Goal: Task Accomplishment & Management: Use online tool/utility

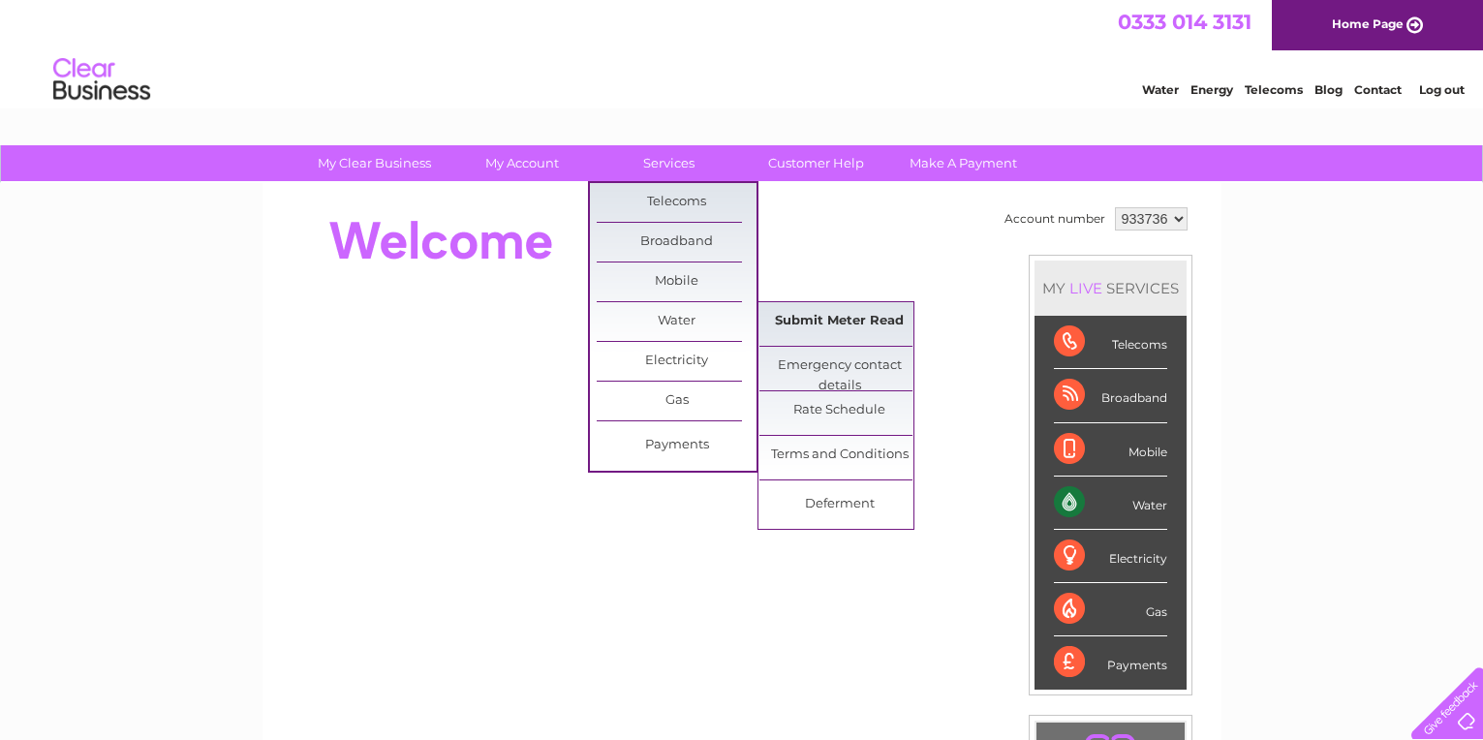
click at [867, 325] on link "Submit Meter Read" at bounding box center [839, 321] width 160 height 39
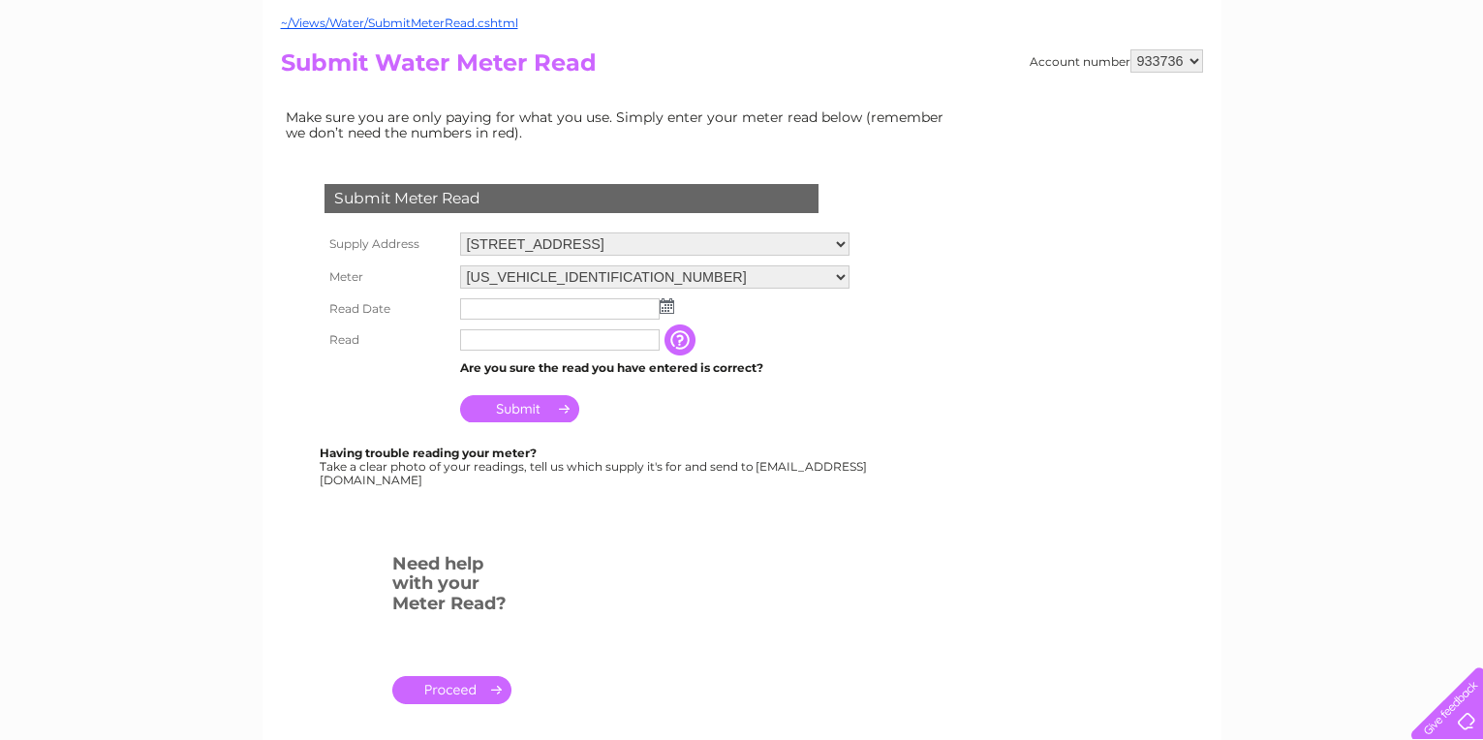
scroll to position [194, 0]
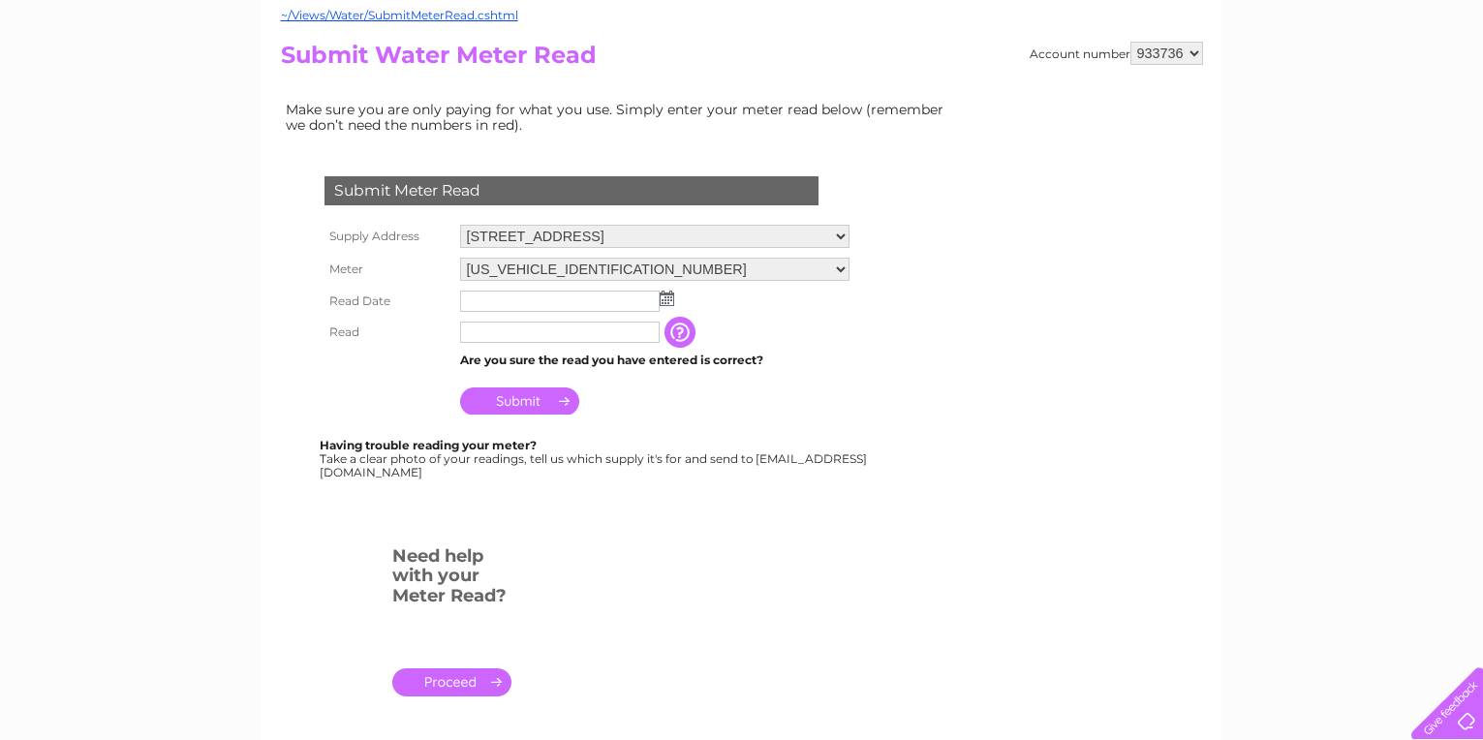
click at [663, 300] on img at bounding box center [667, 298] width 15 height 15
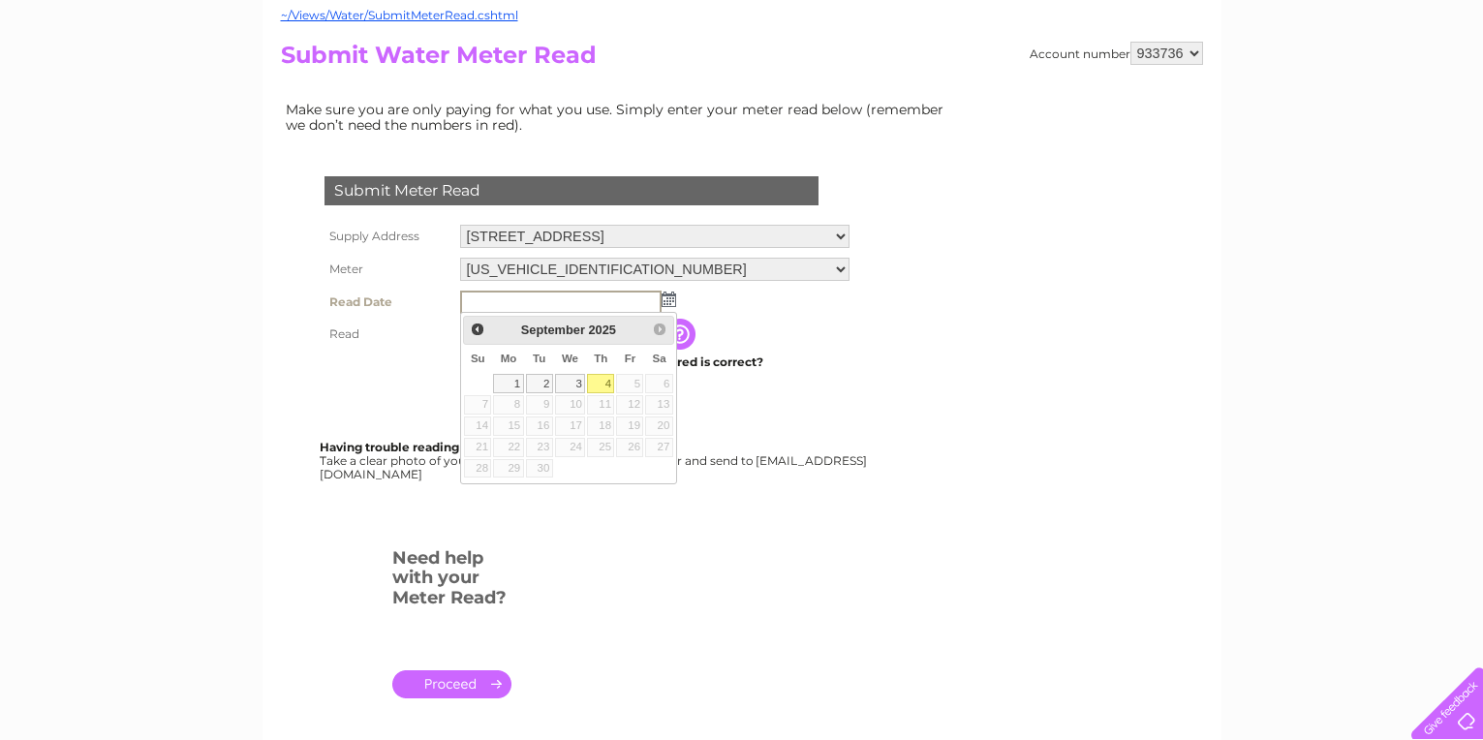
click at [478, 302] on input "text" at bounding box center [560, 302] width 201 height 23
click at [507, 383] on link "1" at bounding box center [508, 383] width 30 height 19
type input "2025/09/01"
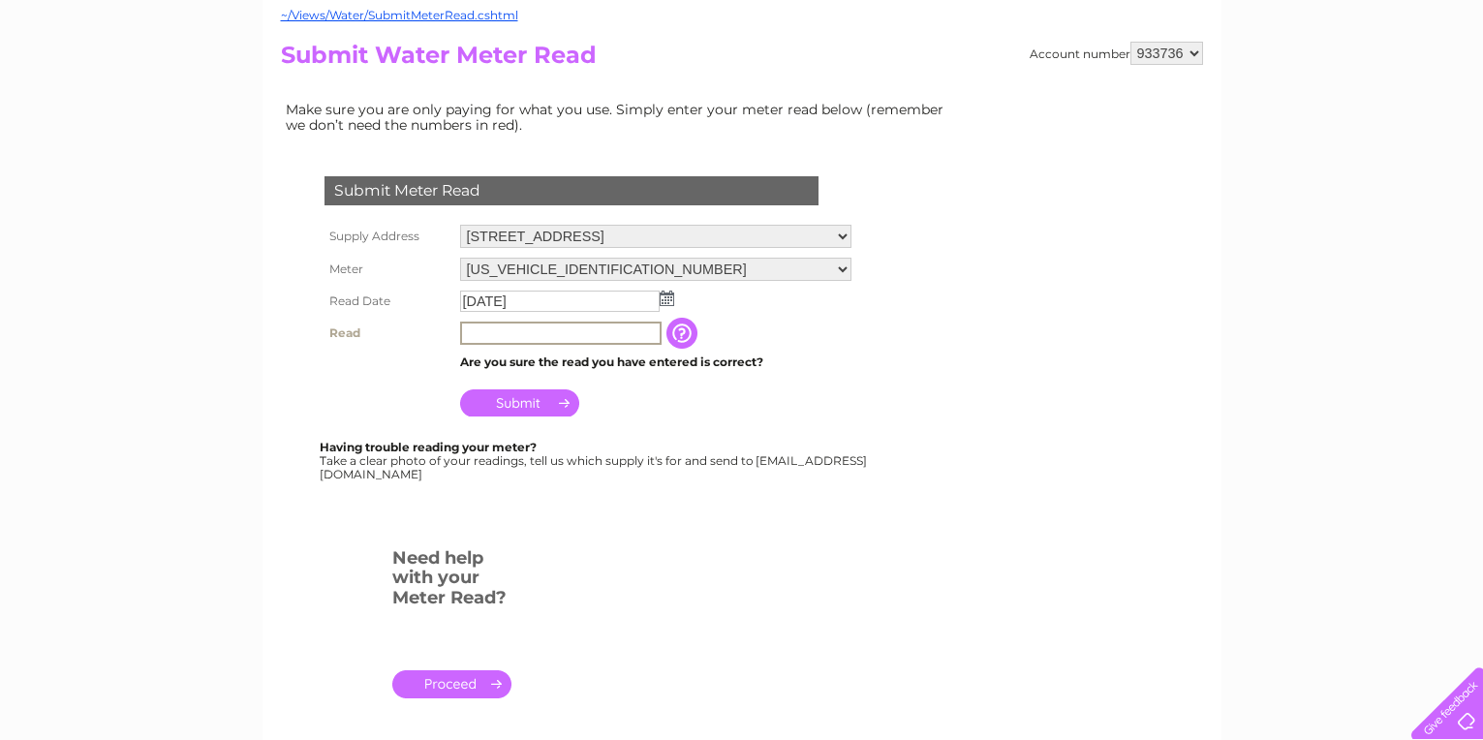
click at [486, 336] on input "text" at bounding box center [560, 333] width 201 height 23
type input "34768"
click at [498, 402] on input "Submit" at bounding box center [519, 400] width 119 height 27
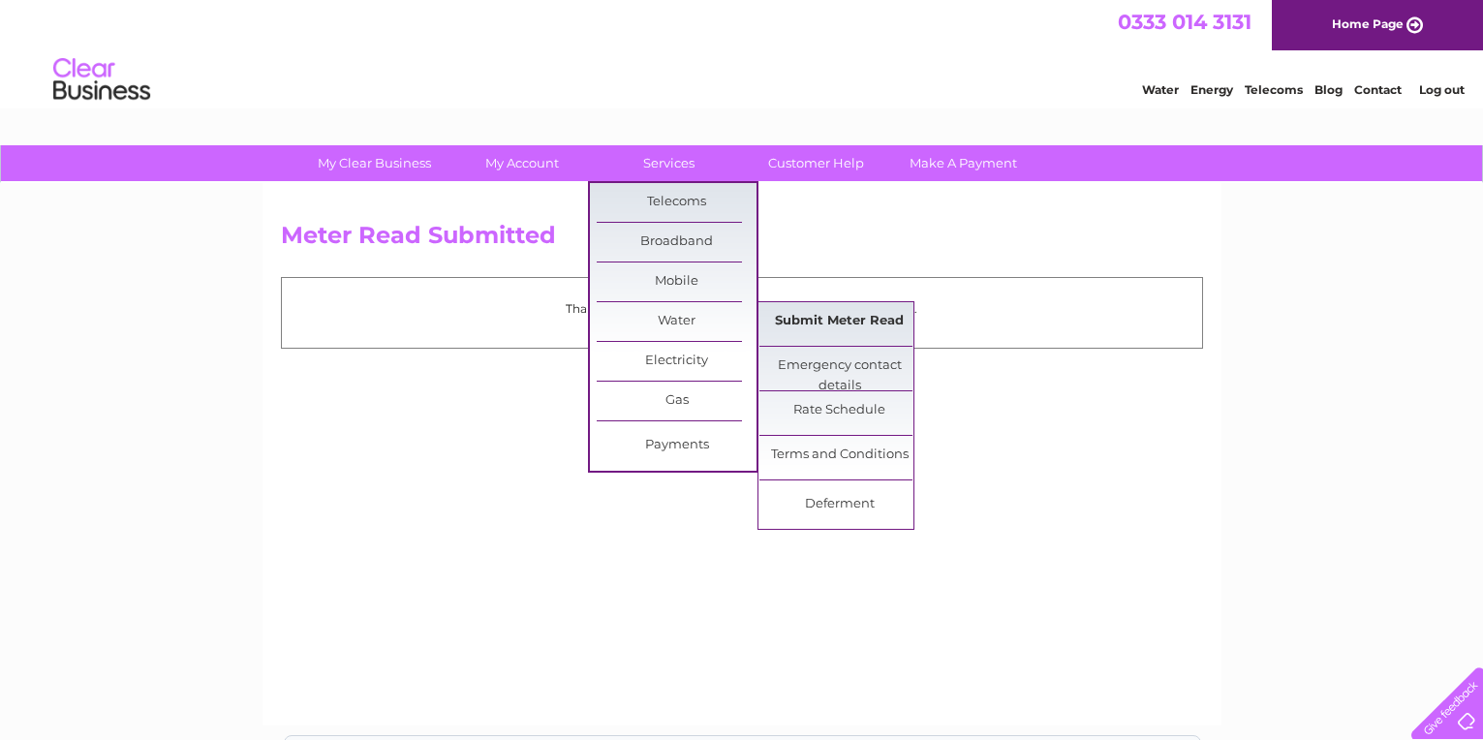
click at [850, 324] on link "Submit Meter Read" at bounding box center [839, 321] width 160 height 39
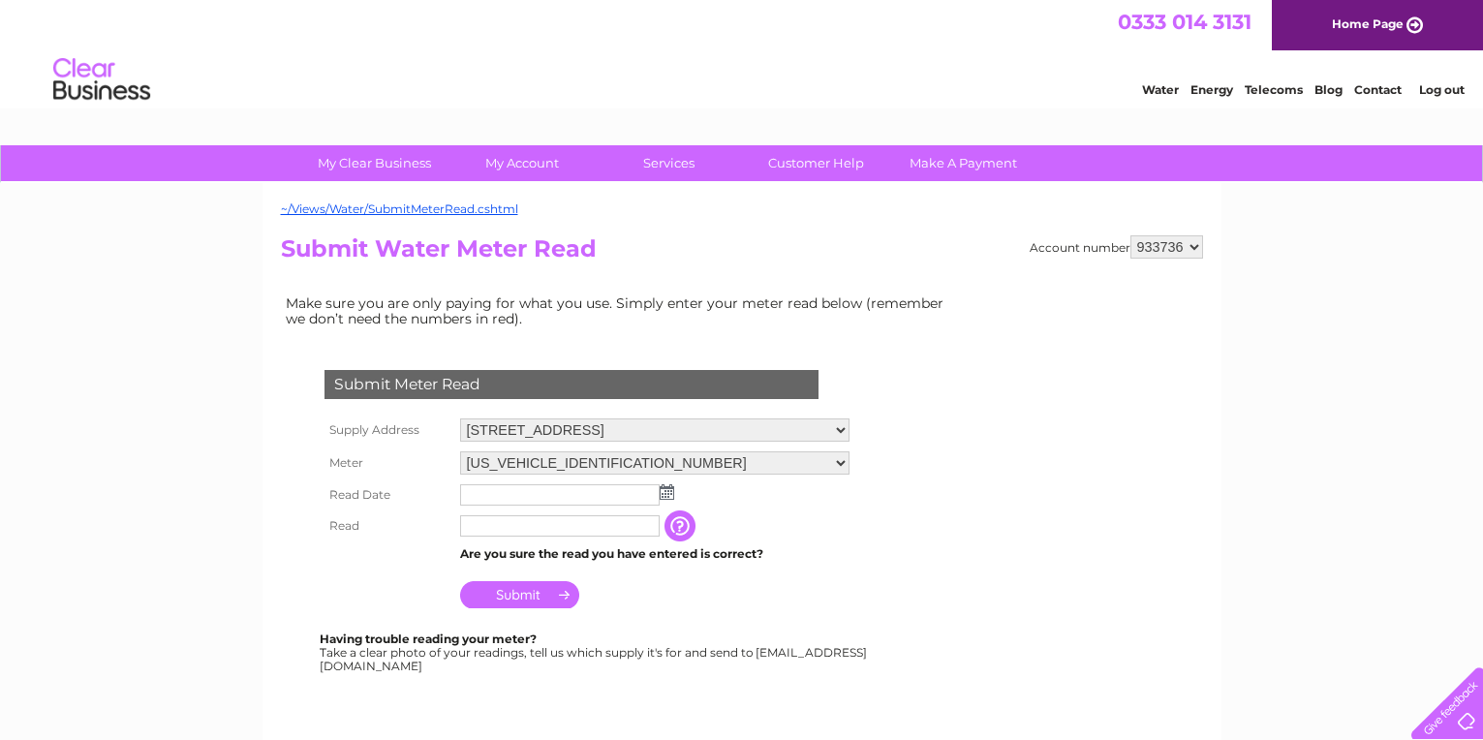
click at [849, 434] on select "[STREET_ADDRESS] [STREET_ADDRESS]" at bounding box center [654, 429] width 389 height 23
select select "559074"
click at [460, 418] on select "[STREET_ADDRESS] [STREET_ADDRESS]" at bounding box center [654, 430] width 389 height 25
click at [483, 500] on input "text" at bounding box center [560, 496] width 200 height 21
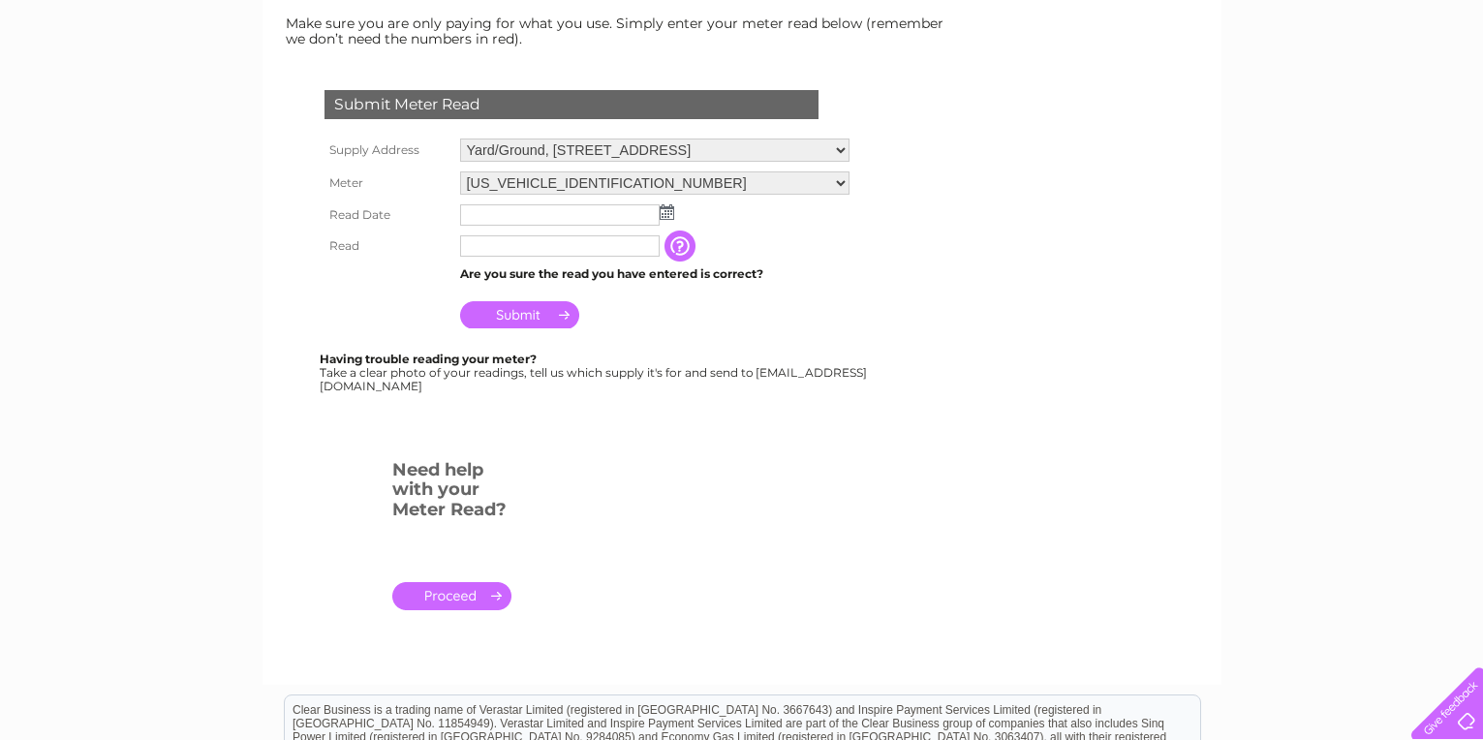
scroll to position [291, 0]
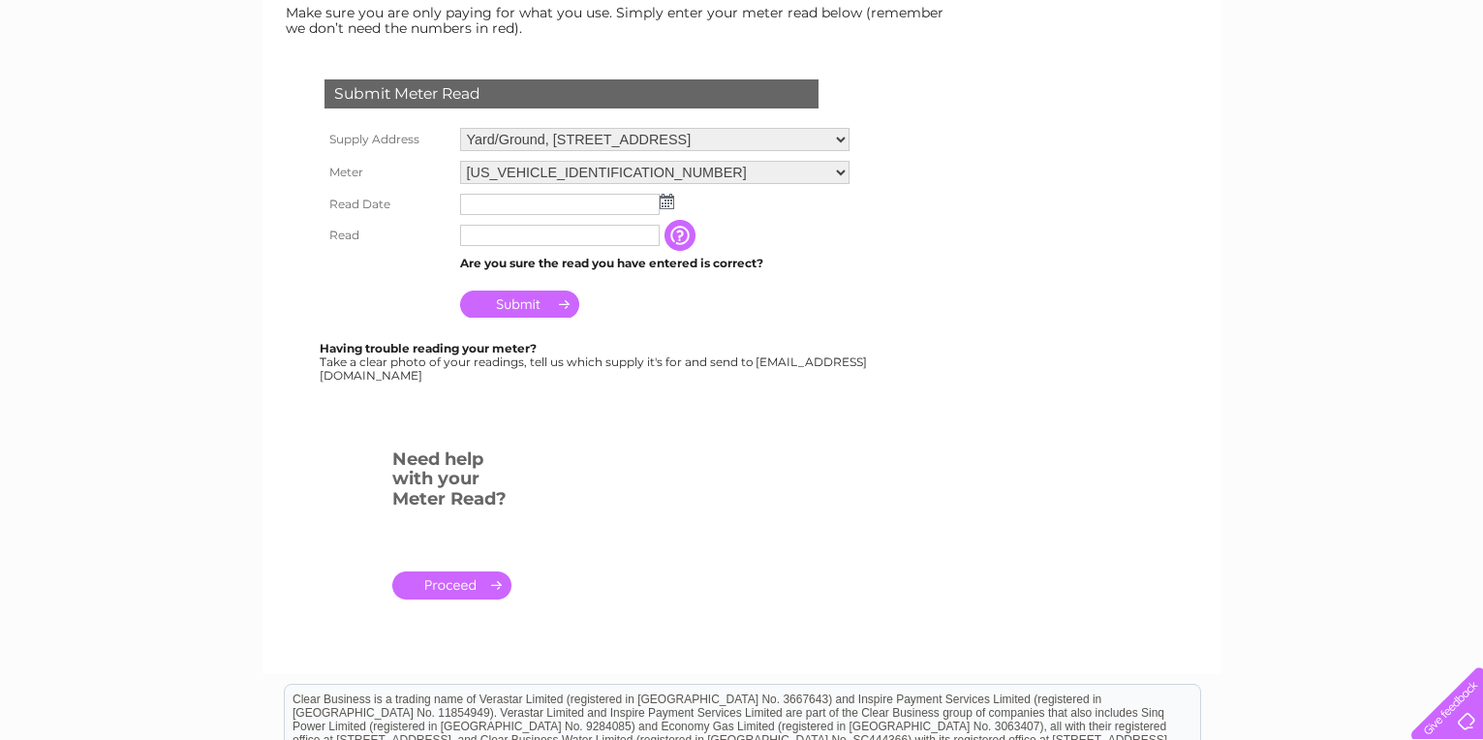
click at [667, 203] on img at bounding box center [667, 201] width 15 height 15
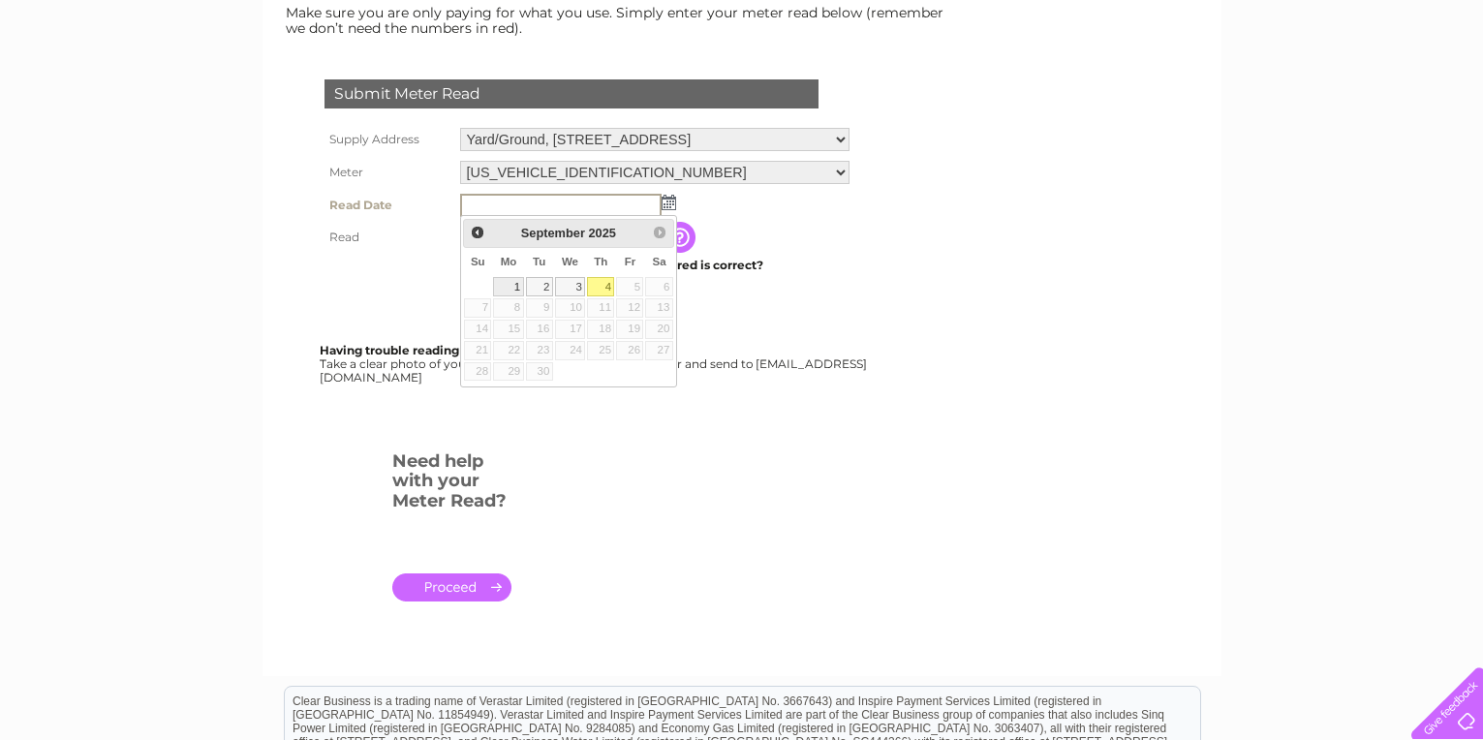
click at [512, 282] on link "1" at bounding box center [508, 286] width 30 height 19
type input "2025/09/01"
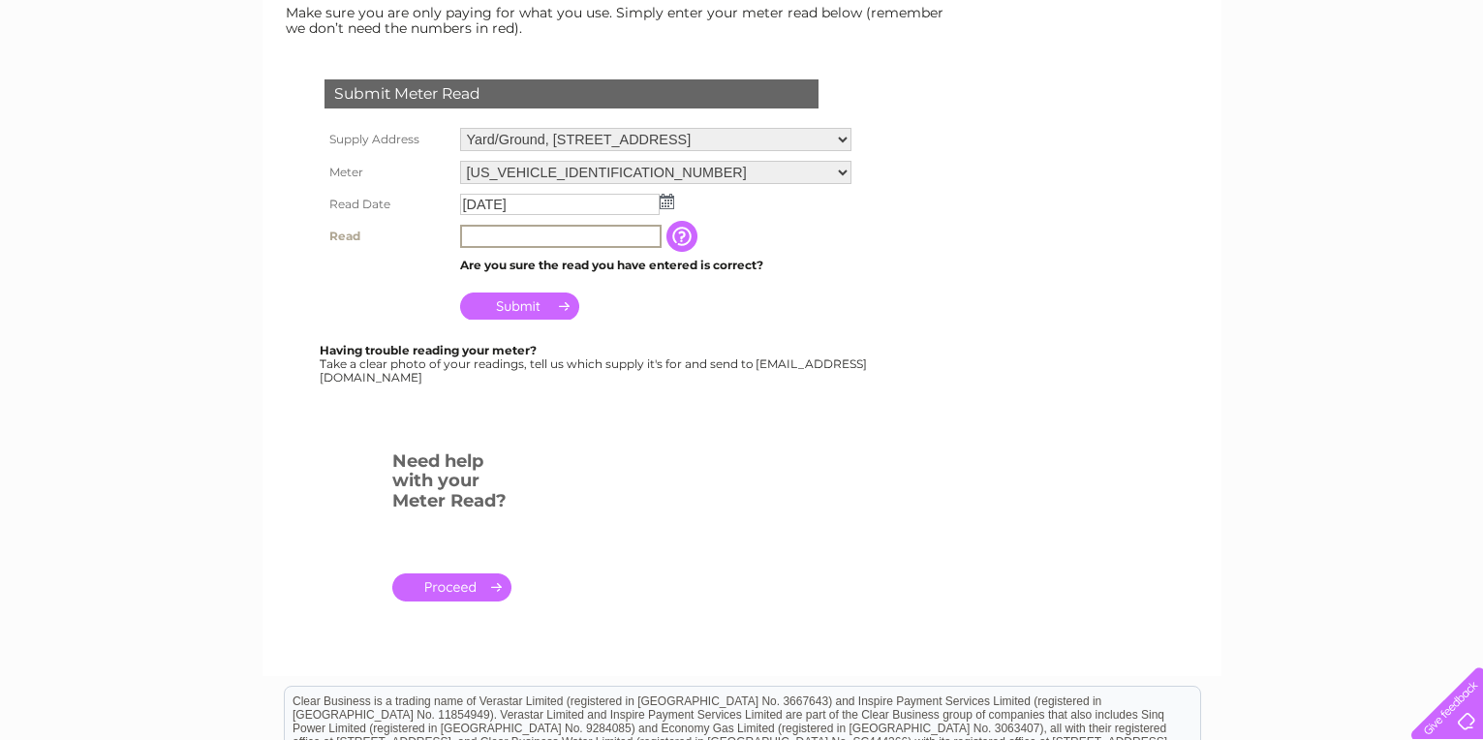
click at [510, 238] on input "text" at bounding box center [560, 236] width 201 height 23
type input "112"
click at [526, 307] on input "Submit" at bounding box center [519, 304] width 119 height 27
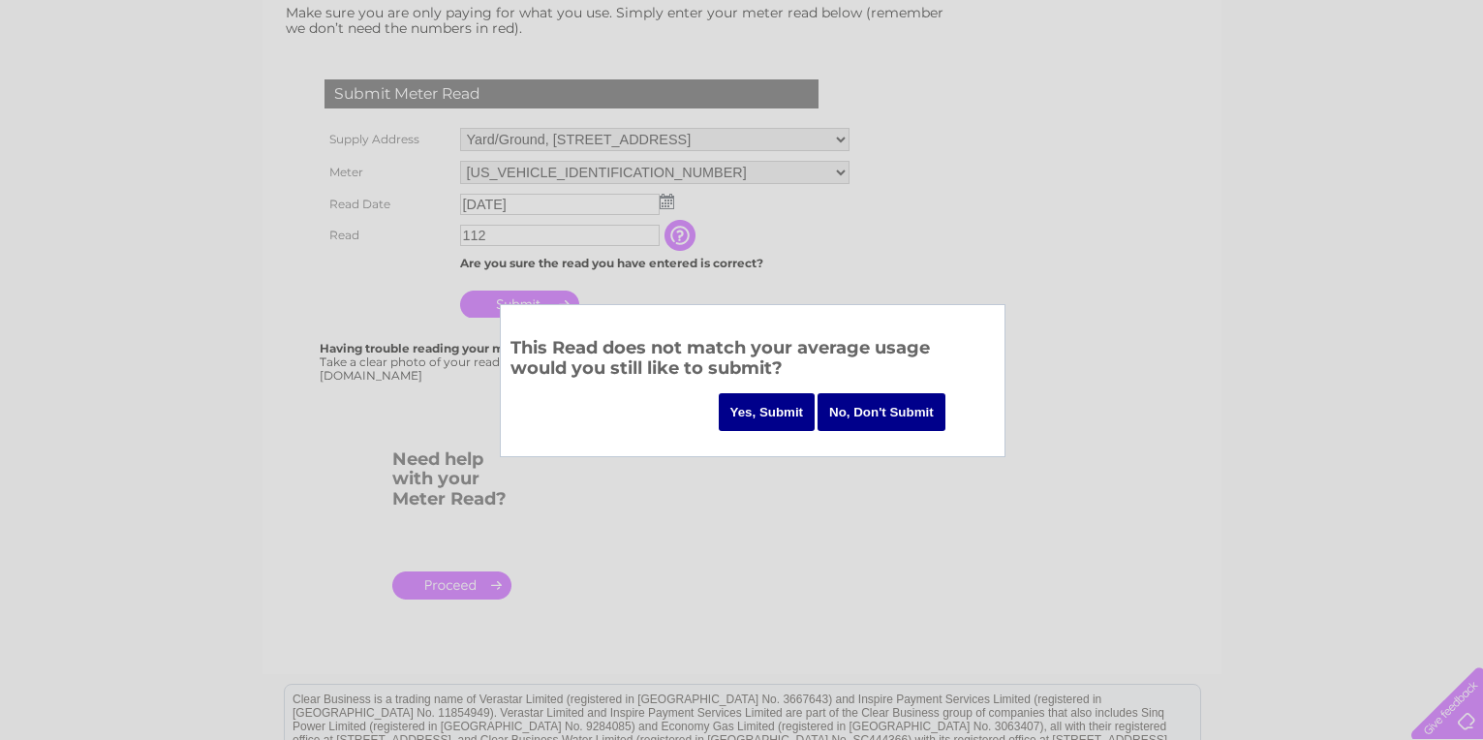
click at [779, 414] on input "Yes, Submit" at bounding box center [767, 412] width 97 height 38
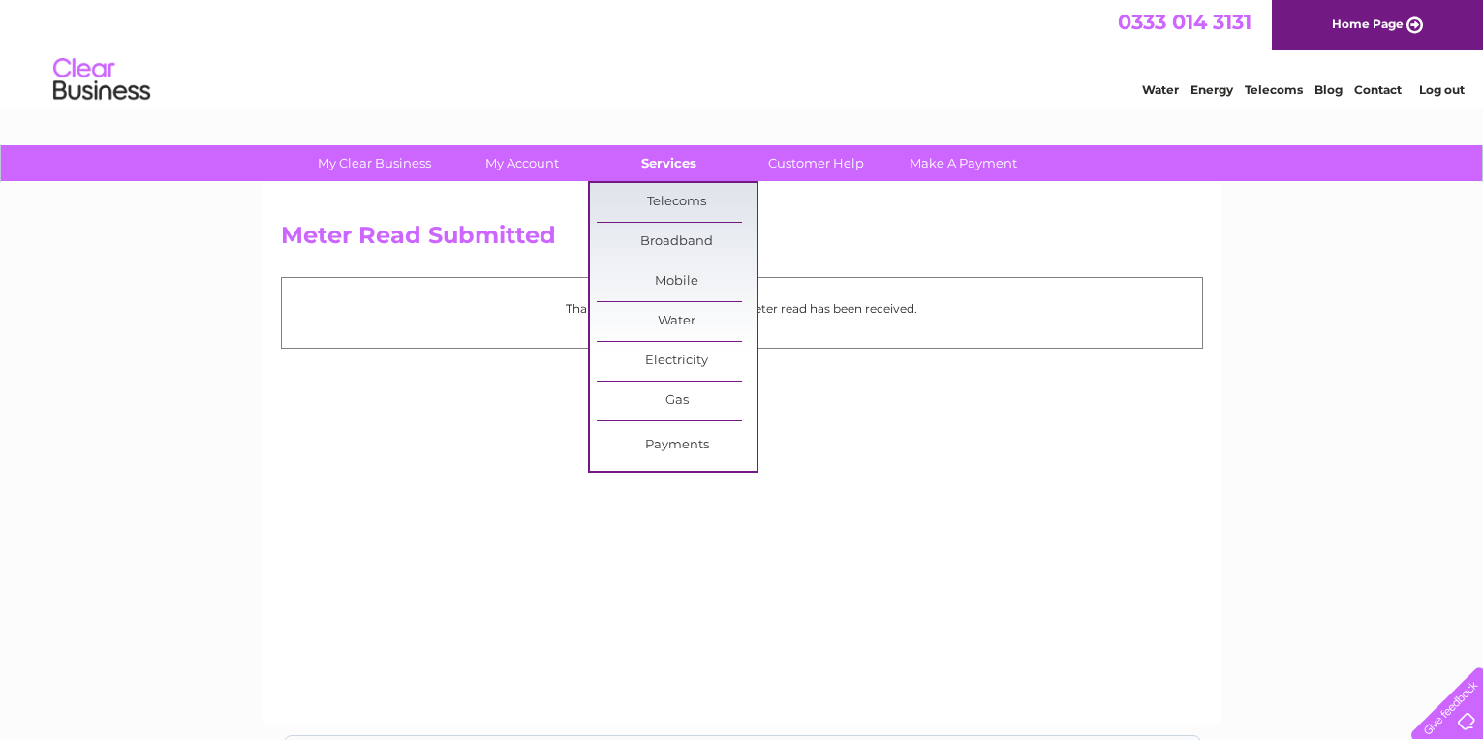
click at [668, 161] on link "Services" at bounding box center [669, 163] width 160 height 36
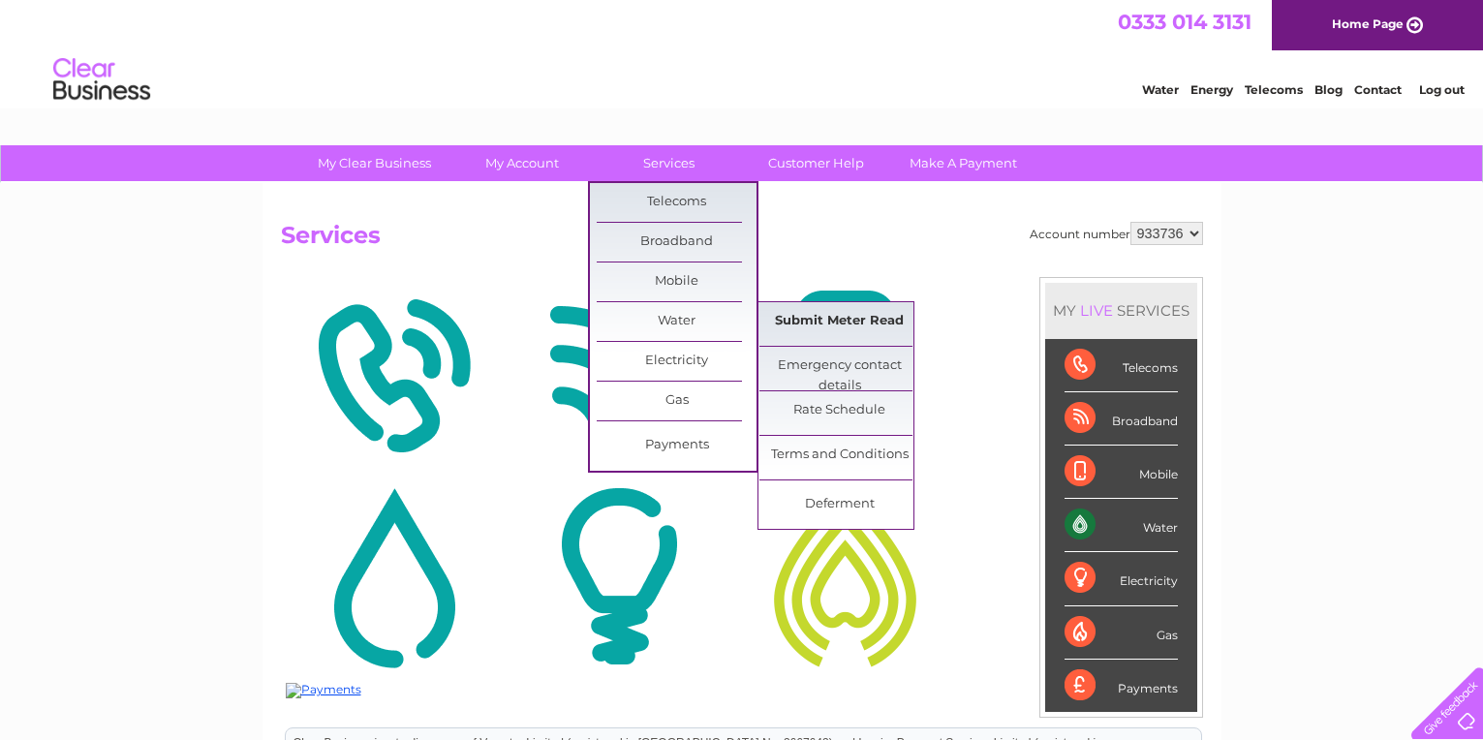
click at [830, 323] on link "Submit Meter Read" at bounding box center [839, 321] width 160 height 39
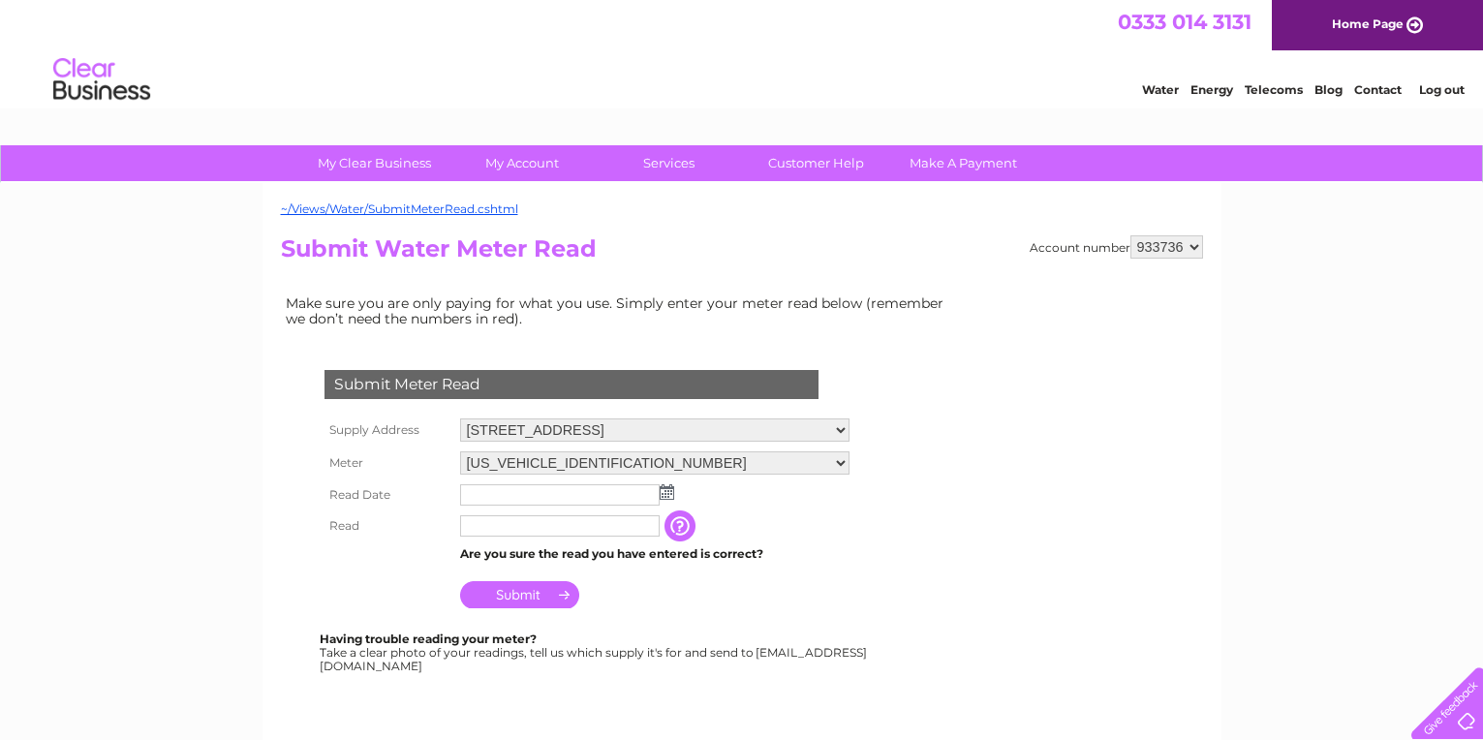
click at [849, 431] on select "[STREET_ADDRESS] [STREET_ADDRESS]" at bounding box center [654, 429] width 389 height 23
select select "559084"
click at [460, 418] on select "[STREET_ADDRESS] [STREET_ADDRESS]" at bounding box center [654, 430] width 389 height 25
click at [480, 493] on input "text" at bounding box center [560, 495] width 201 height 23
click at [664, 496] on img at bounding box center [667, 491] width 15 height 15
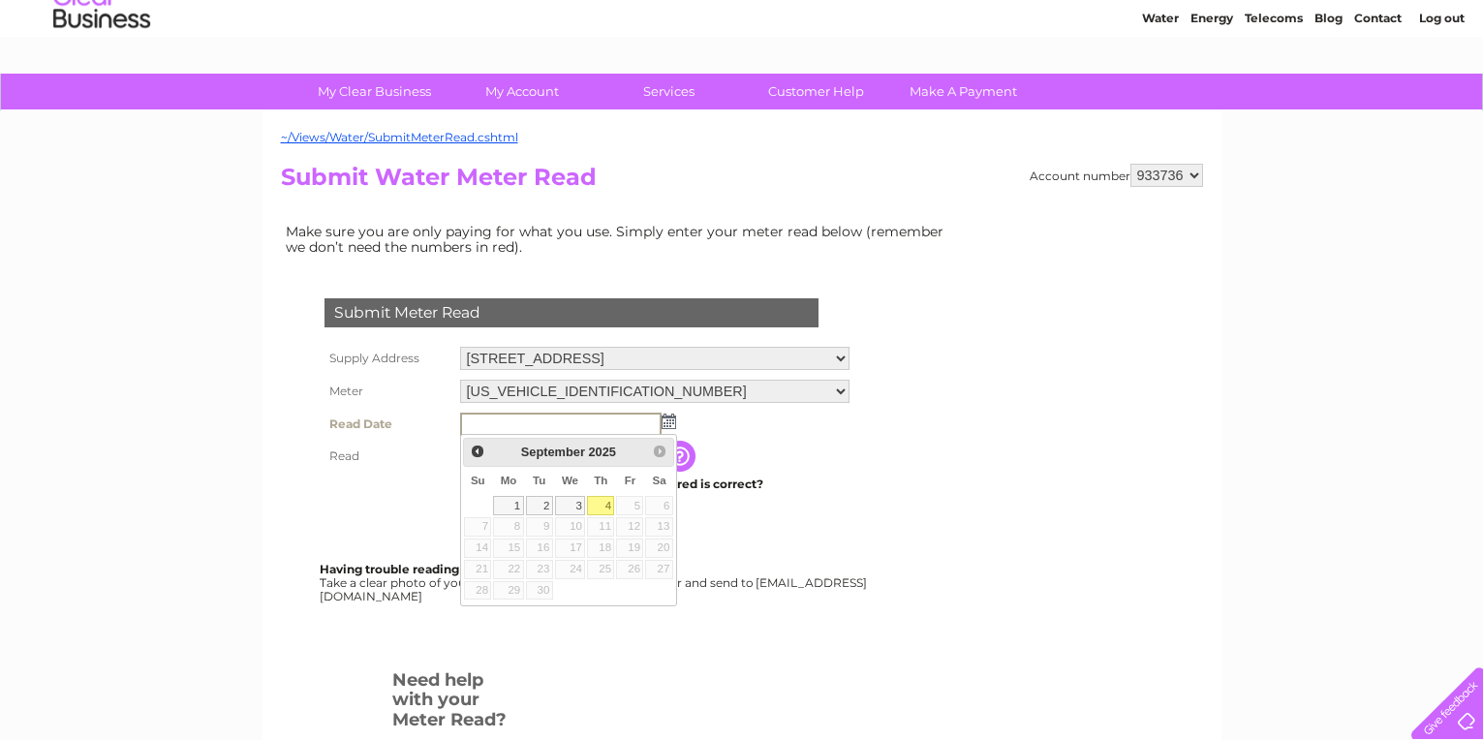
scroll to position [194, 0]
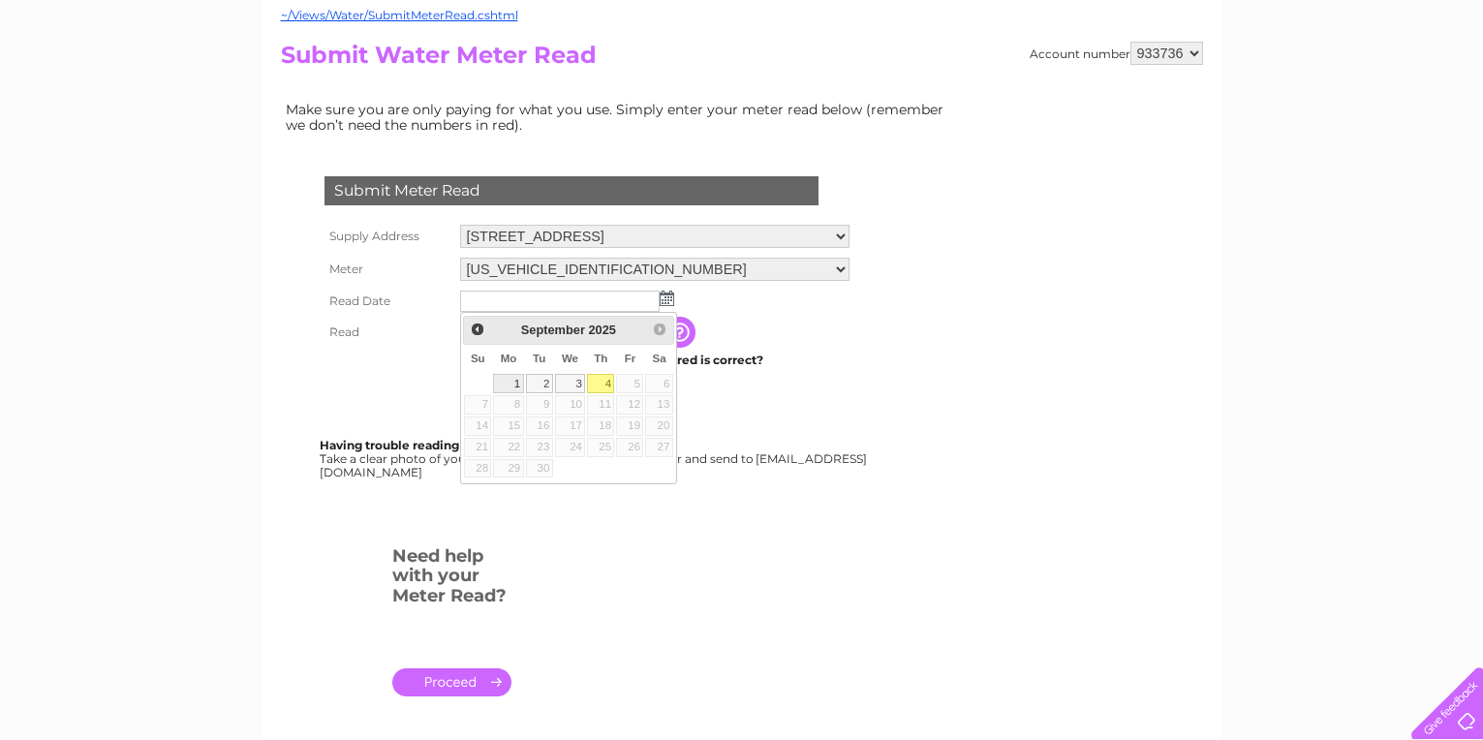
click at [510, 384] on link "1" at bounding box center [508, 383] width 30 height 19
type input "2025/09/01"
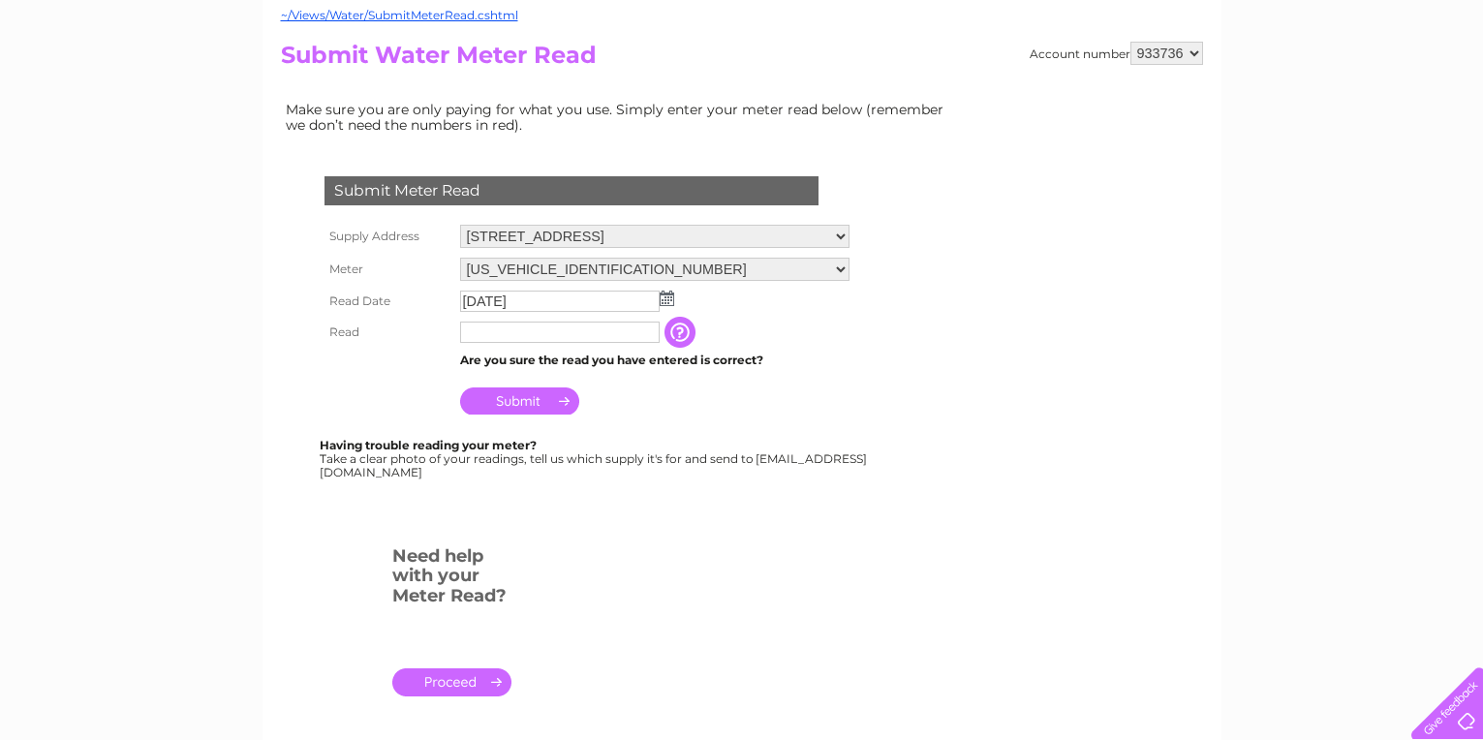
click at [497, 334] on input "text" at bounding box center [560, 332] width 200 height 21
type input "5201"
click at [513, 403] on input "Submit" at bounding box center [519, 400] width 119 height 27
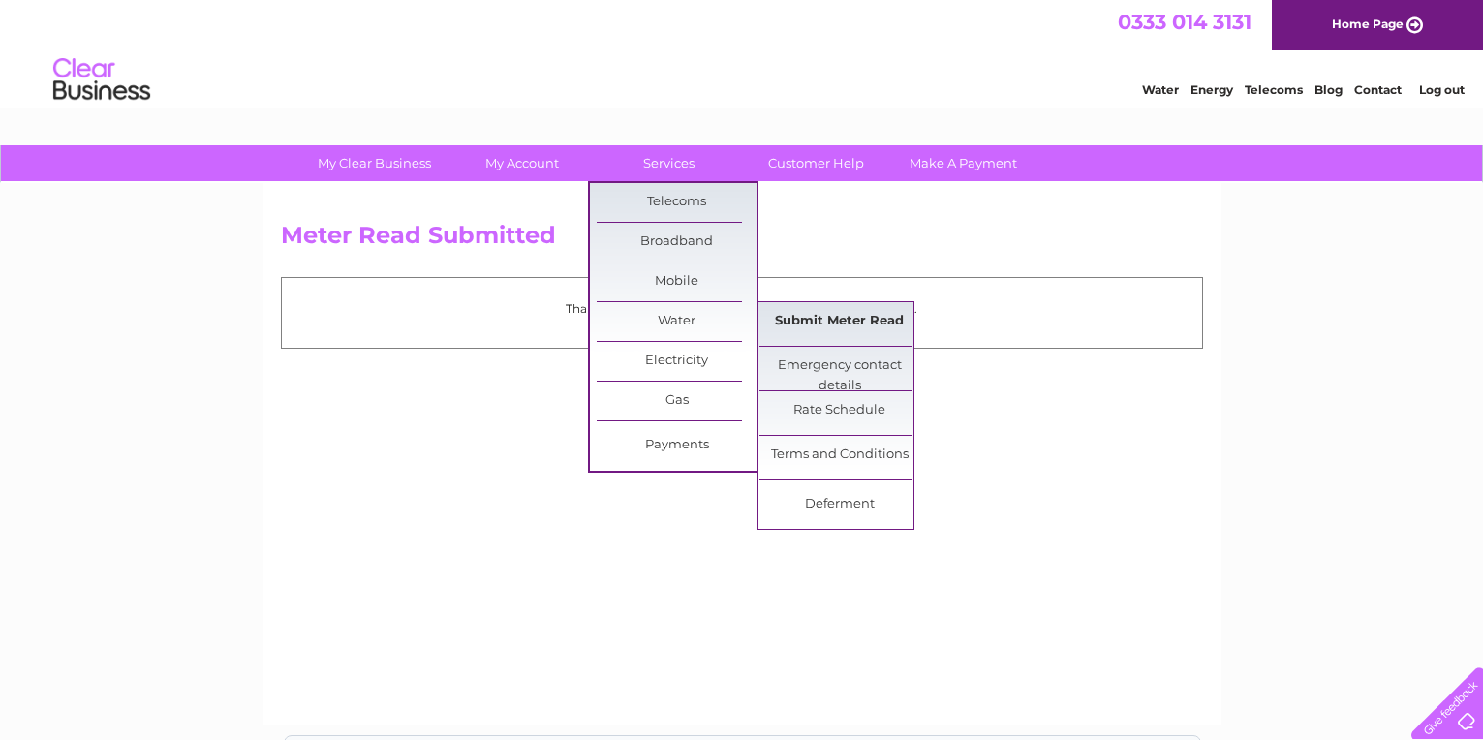
click at [796, 320] on link "Submit Meter Read" at bounding box center [839, 321] width 160 height 39
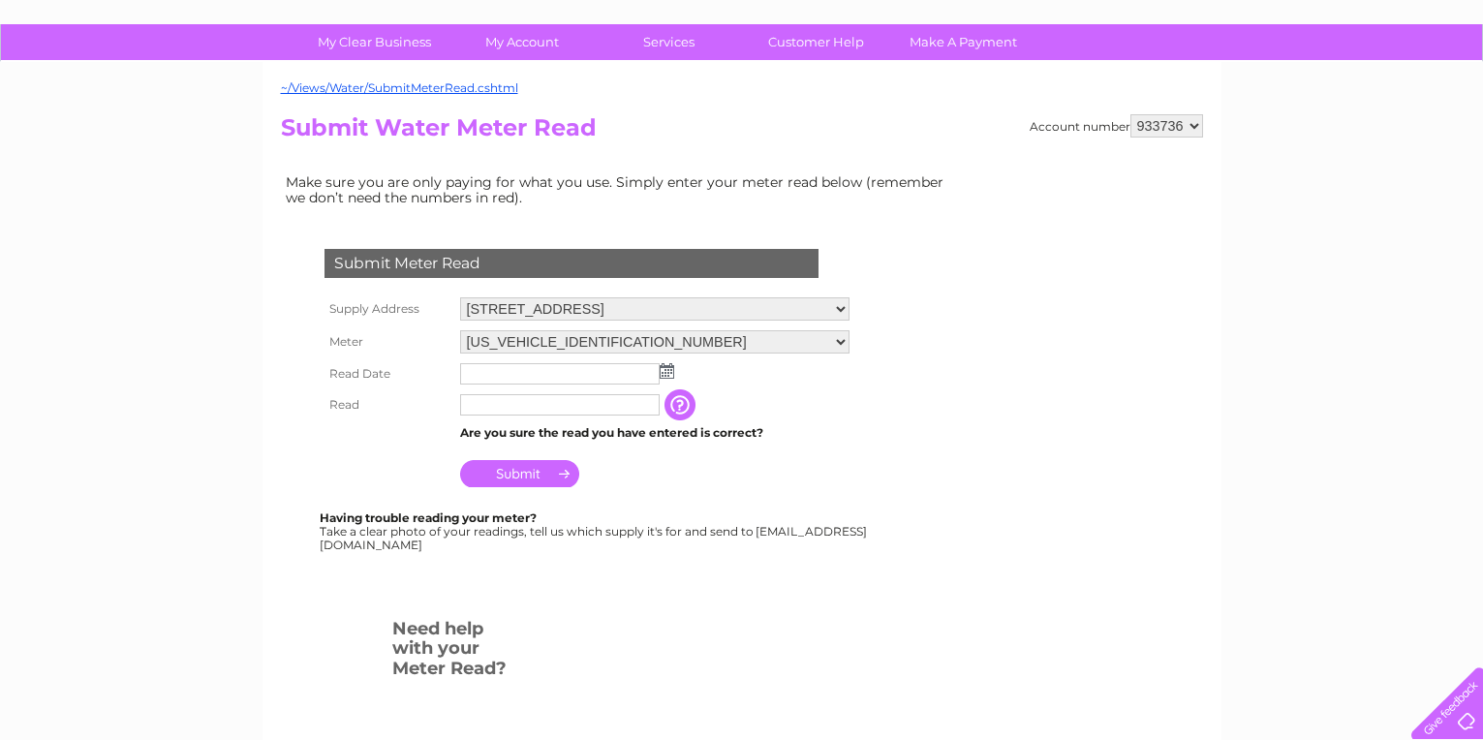
scroll to position [97, 0]
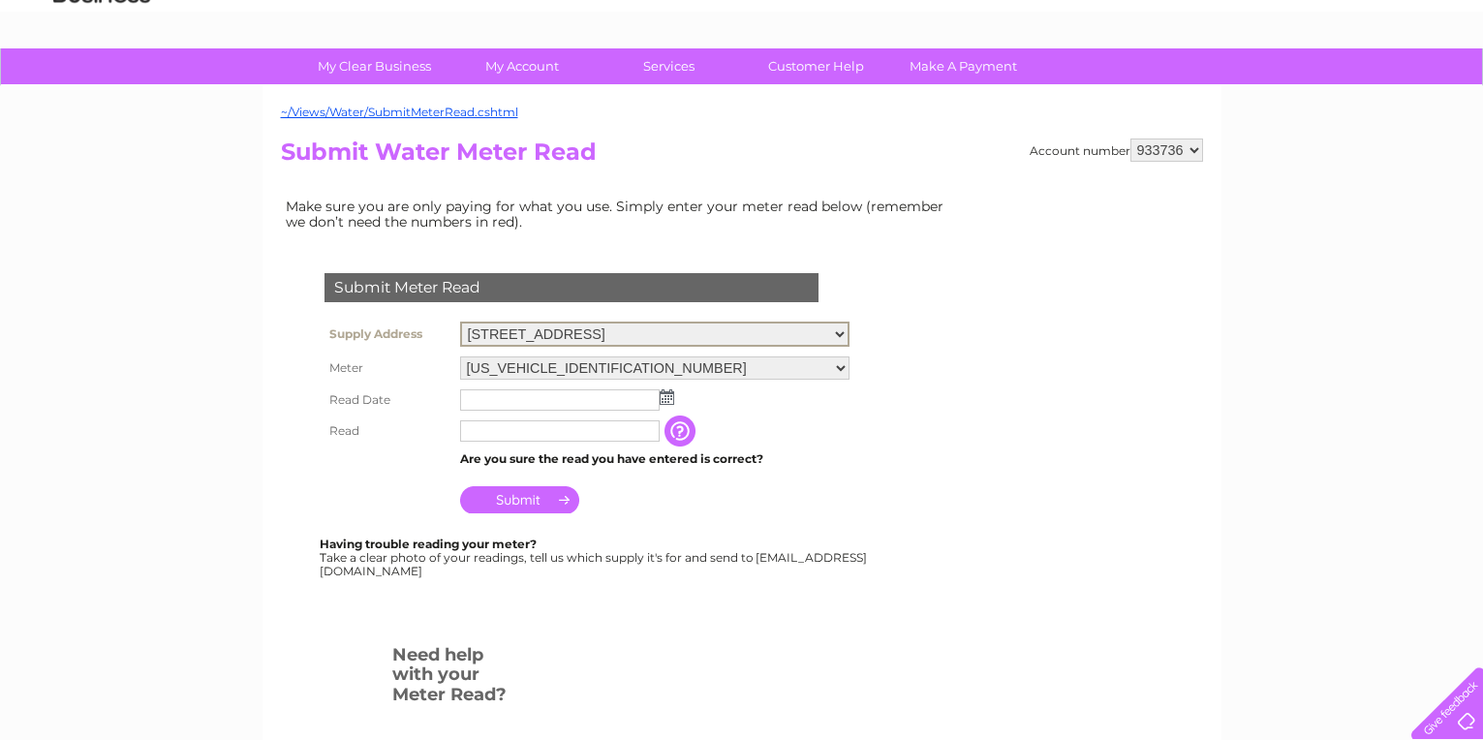
click at [849, 338] on select "[STREET_ADDRESS] [STREET_ADDRESS]" at bounding box center [654, 334] width 389 height 25
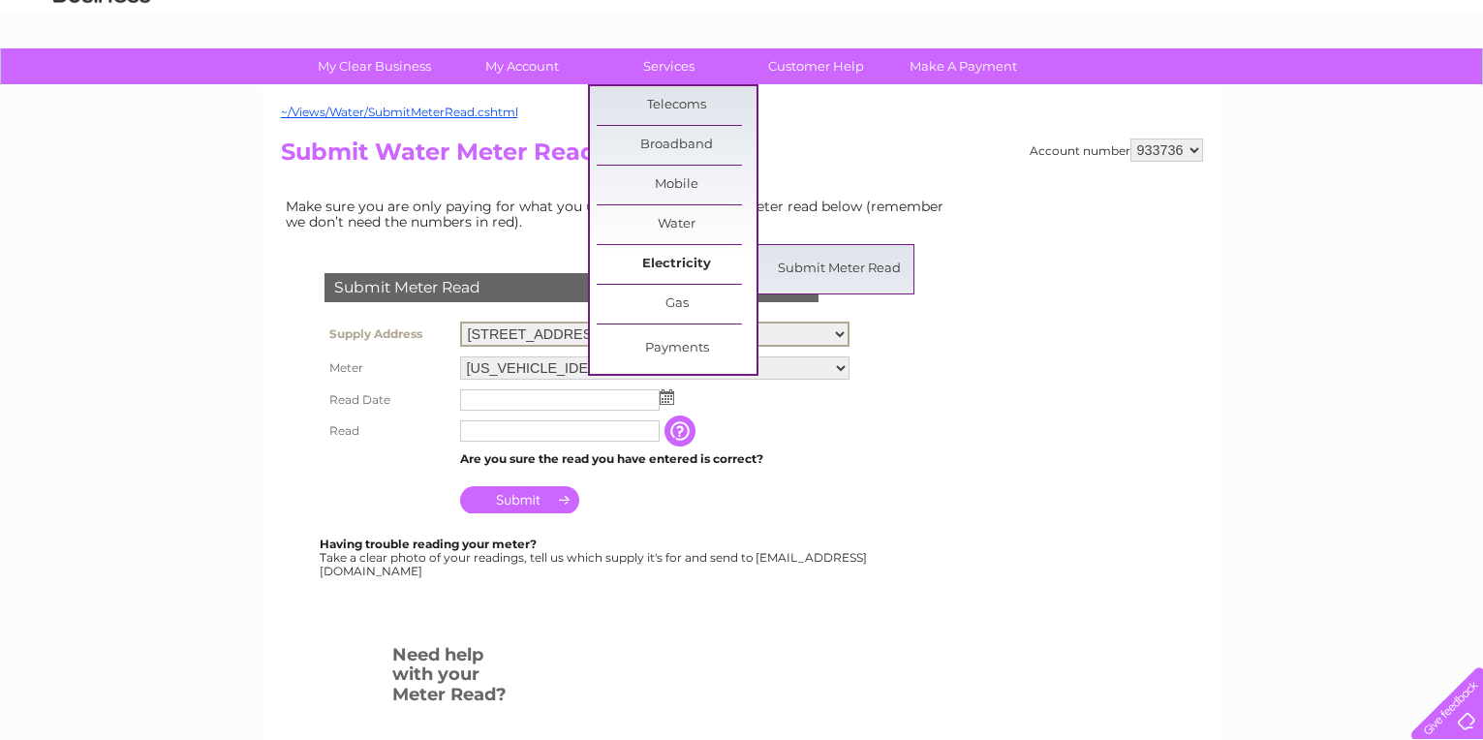
click at [693, 272] on link "Electricity" at bounding box center [677, 264] width 160 height 39
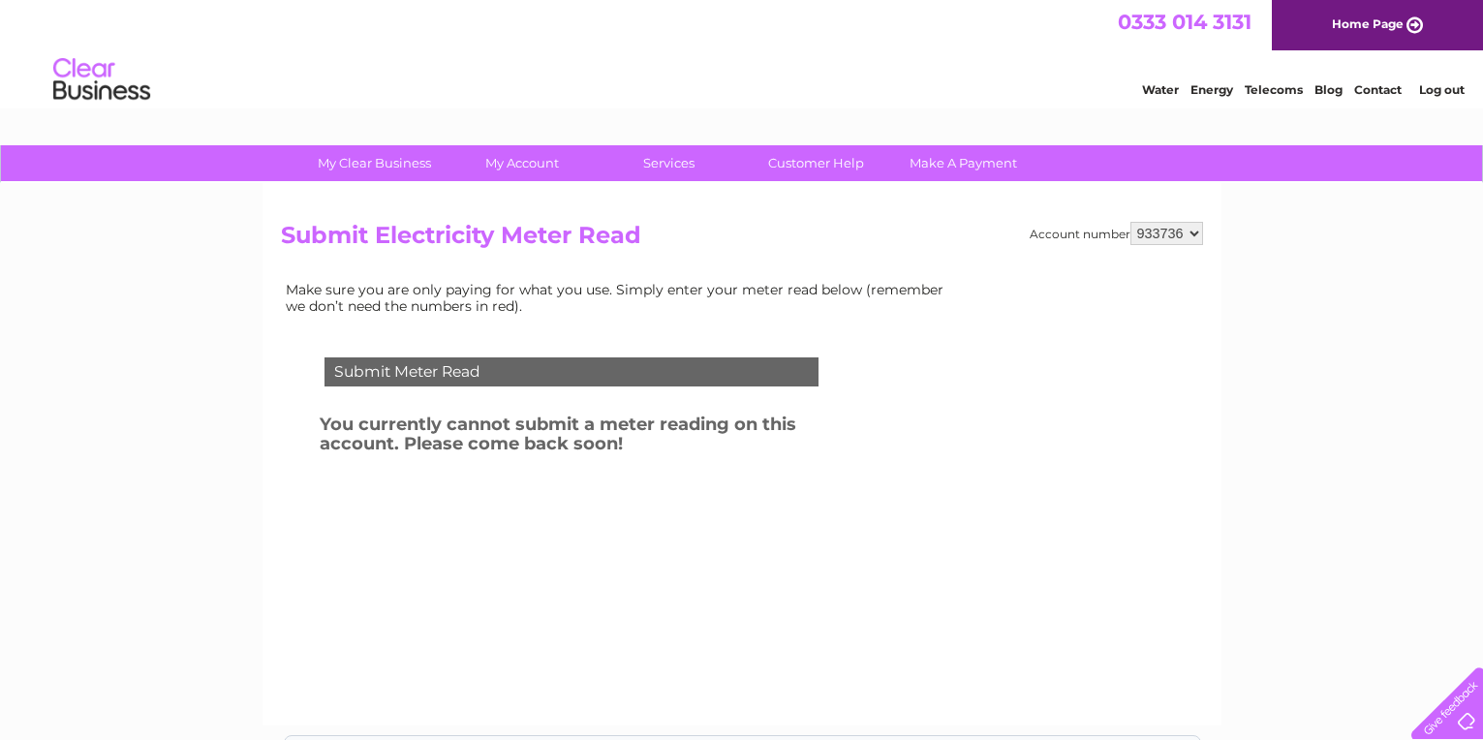
click at [506, 46] on div "0333 014 3131 Home Page" at bounding box center [741, 25] width 1483 height 50
